Goal: Find specific page/section: Find specific page/section

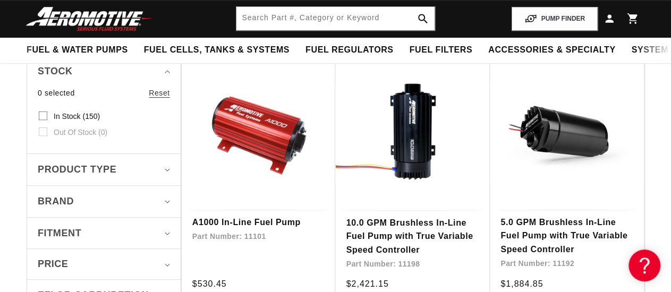
scroll to position [55, 0]
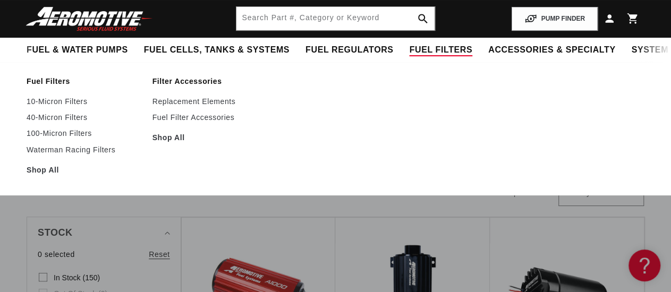
click at [409, 49] on span "Fuel Filters" at bounding box center [440, 50] width 63 height 11
click at [49, 149] on link "Waterman Racing Filters" at bounding box center [84, 150] width 115 height 10
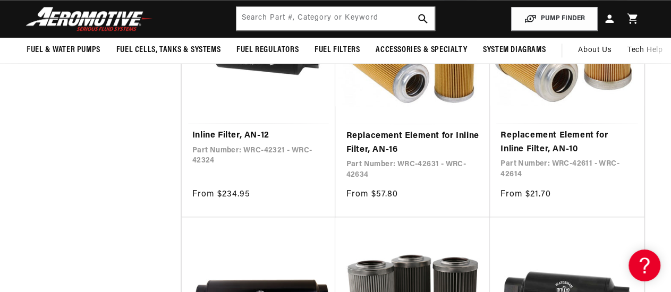
scroll to position [552, 0]
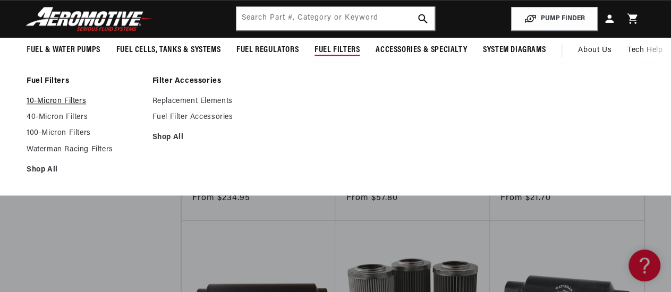
click at [53, 102] on link "10-Micron Filters" at bounding box center [84, 102] width 115 height 10
